Goal: Task Accomplishment & Management: Manage account settings

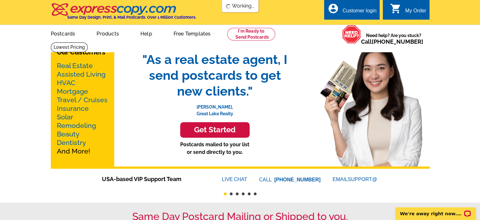
click at [352, 12] on div "Customer login" at bounding box center [360, 12] width 34 height 9
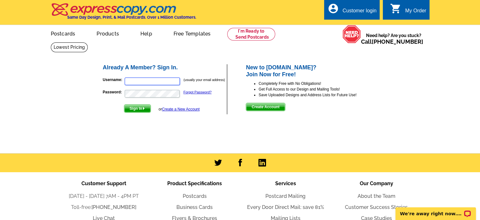
click at [143, 83] on input "Username:" at bounding box center [152, 81] width 55 height 8
type input "[EMAIL_ADDRESS][DOMAIN_NAME]"
click at [124, 104] on button "Sign In" at bounding box center [137, 108] width 27 height 8
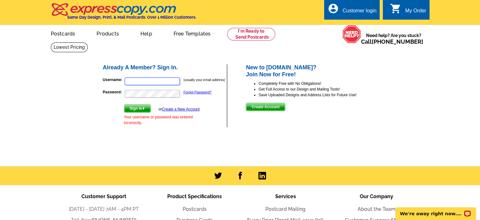
click at [143, 83] on input "Username:" at bounding box center [152, 81] width 55 height 8
type input "[EMAIL_ADDRESS][DOMAIN_NAME]"
click at [124, 104] on button "Sign In" at bounding box center [137, 108] width 27 height 8
